Goal: Information Seeking & Learning: Learn about a topic

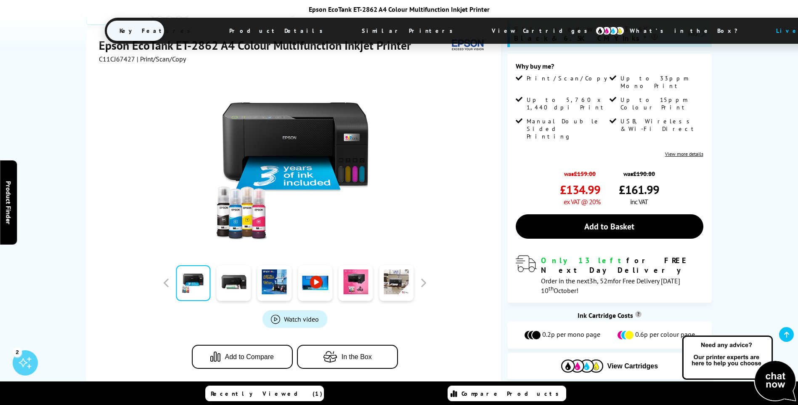
scroll to position [152, 0]
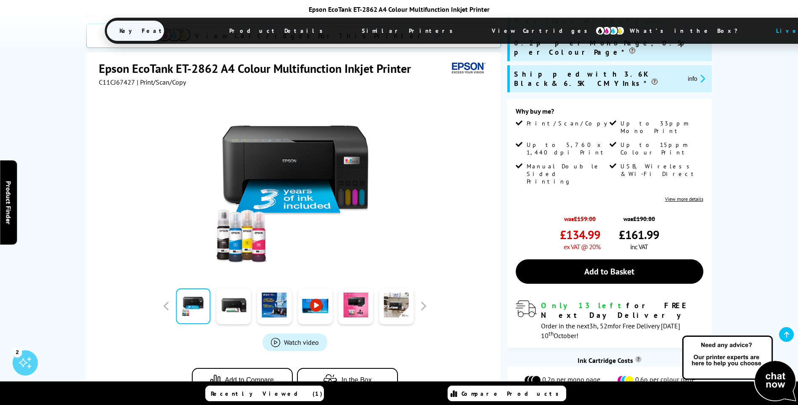
click at [321, 145] on img at bounding box center [294, 185] width 165 height 165
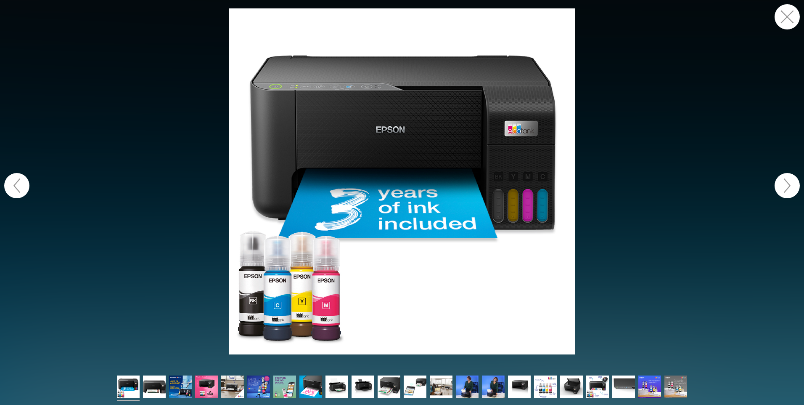
click at [784, 181] on button "button" at bounding box center [787, 185] width 25 height 25
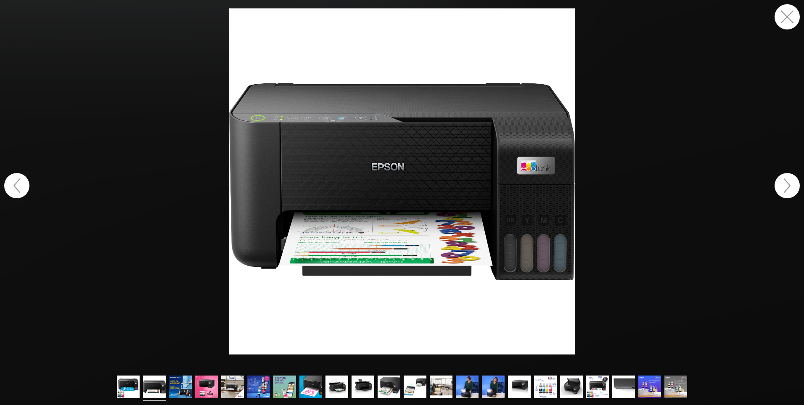
click at [784, 181] on button "button" at bounding box center [787, 185] width 25 height 25
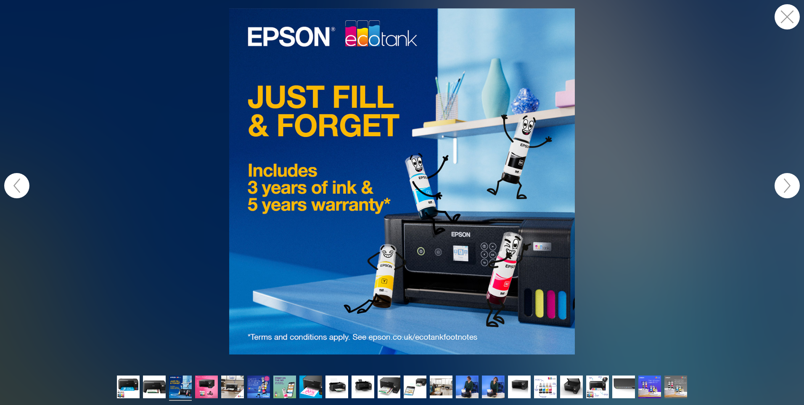
click at [784, 181] on button "button" at bounding box center [787, 185] width 25 height 25
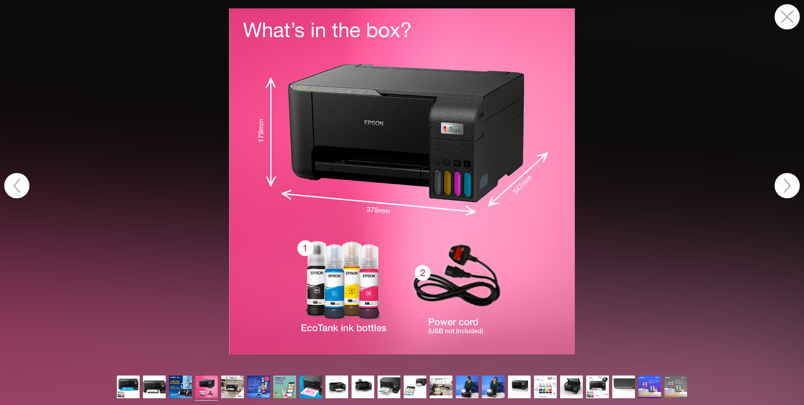
click at [784, 181] on button "button" at bounding box center [787, 185] width 25 height 25
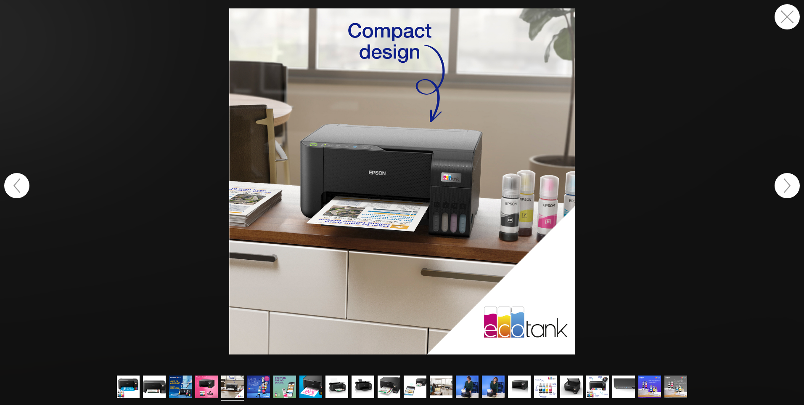
click at [784, 181] on button "button" at bounding box center [787, 185] width 25 height 25
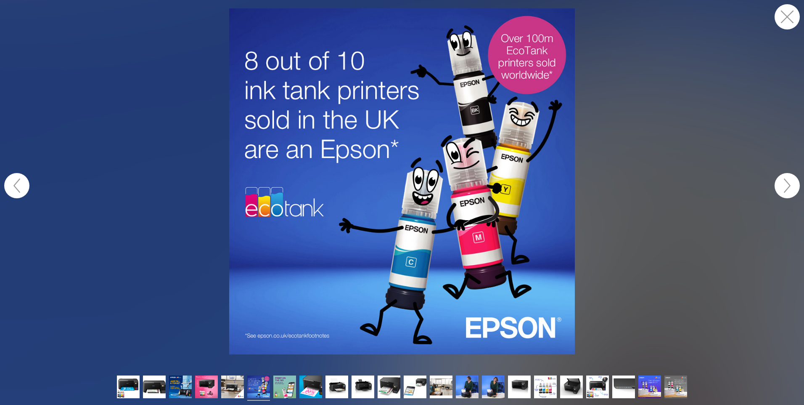
click at [784, 181] on button "button" at bounding box center [787, 185] width 25 height 25
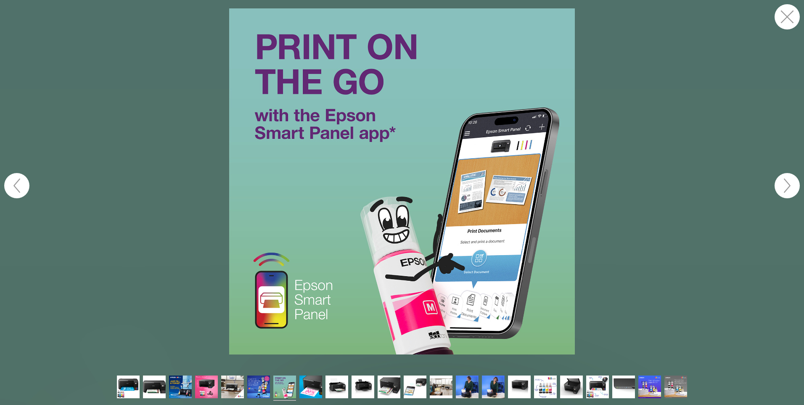
click at [784, 181] on button "button" at bounding box center [787, 185] width 25 height 25
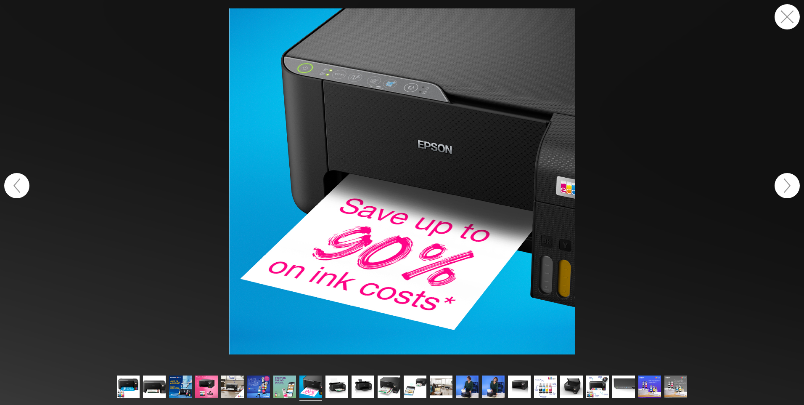
click at [784, 181] on button "button" at bounding box center [787, 185] width 25 height 25
click at [784, 18] on button "button" at bounding box center [787, 16] width 25 height 25
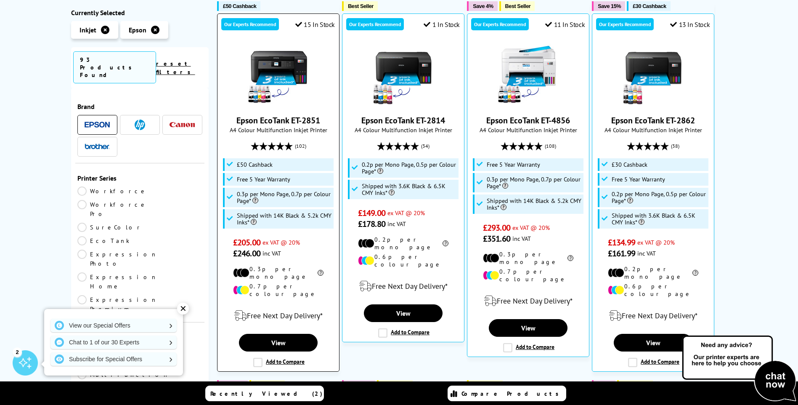
click at [268, 56] on img at bounding box center [278, 74] width 63 height 63
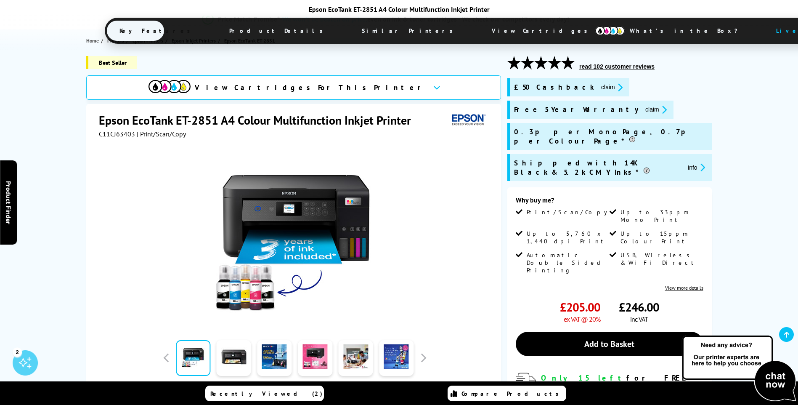
scroll to position [208, 0]
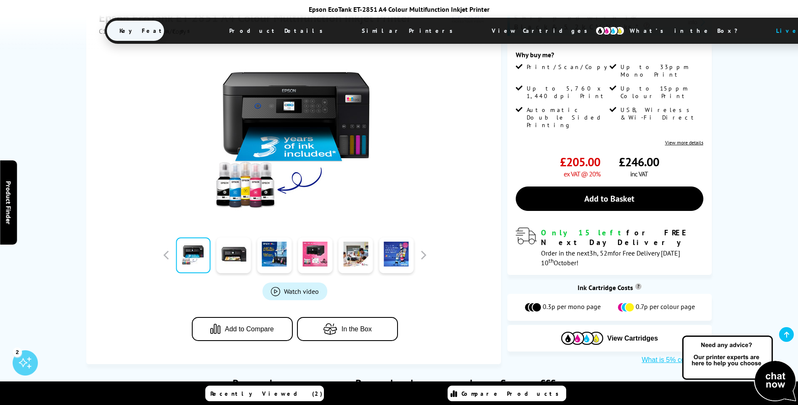
click at [299, 287] on span "Watch video" at bounding box center [301, 291] width 35 height 8
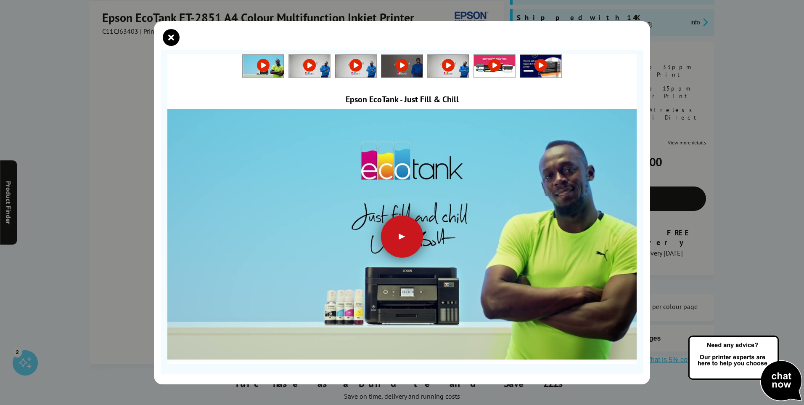
click at [398, 234] on div at bounding box center [402, 236] width 42 height 42
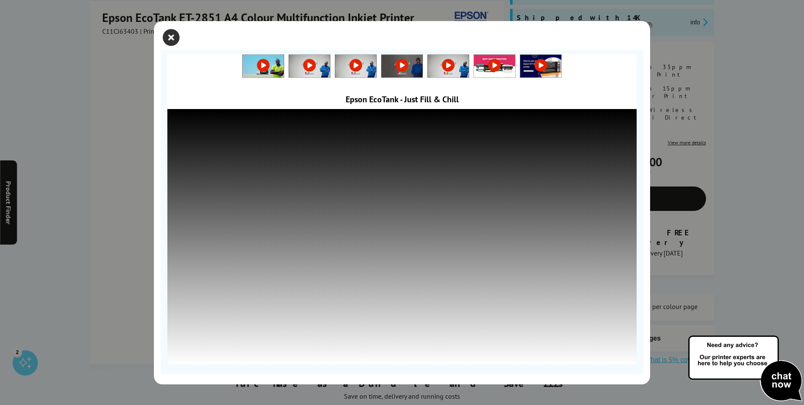
click at [172, 37] on icon "close modal" at bounding box center [171, 37] width 17 height 17
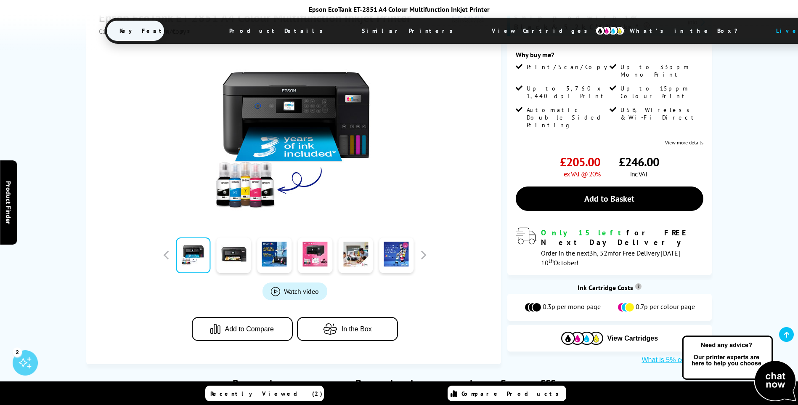
click at [342, 325] on span "In the Box" at bounding box center [357, 329] width 30 height 8
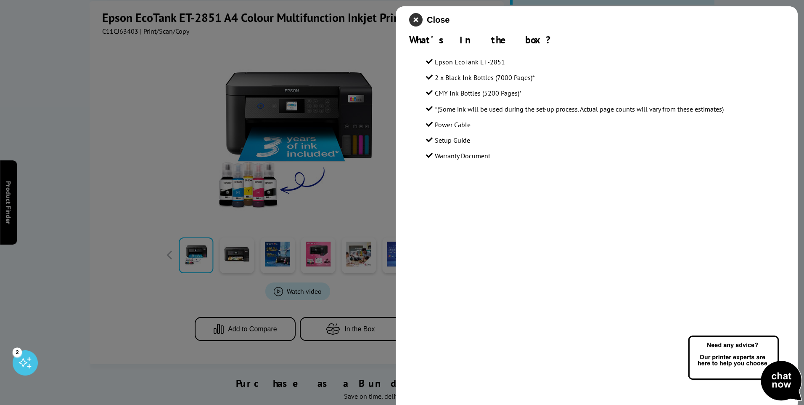
click at [413, 18] on icon "close modal" at bounding box center [415, 19] width 13 height 13
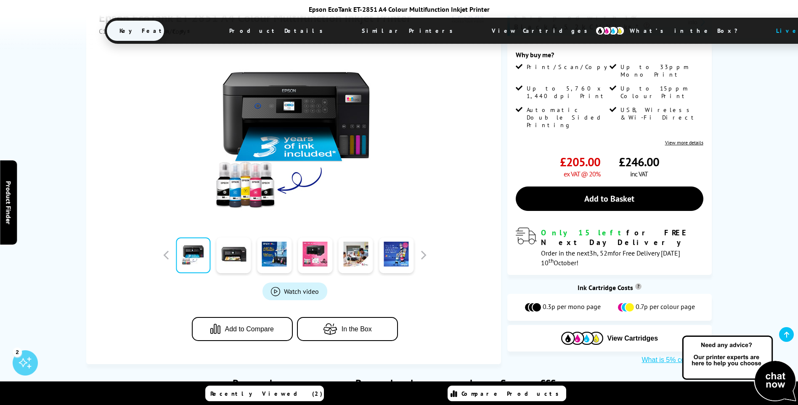
scroll to position [0, 0]
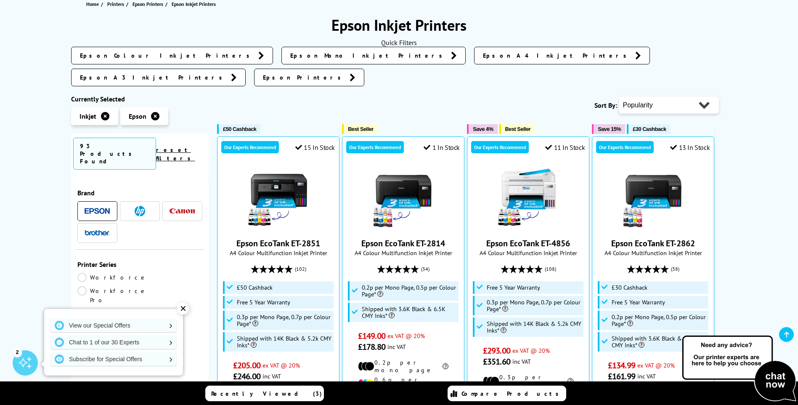
scroll to position [47, 0]
